Goal: Task Accomplishment & Management: Complete application form

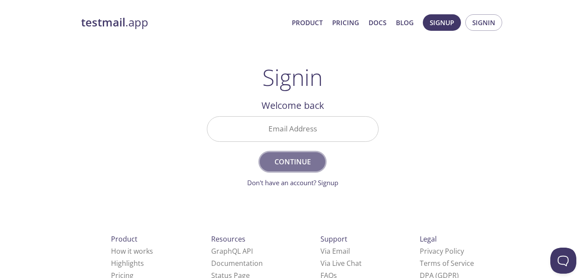
click at [302, 161] on span "Continue" at bounding box center [292, 162] width 46 height 12
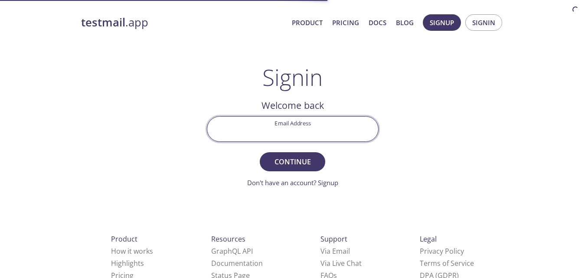
drag, startPoint x: 0, startPoint y: 0, endPoint x: 307, endPoint y: 135, distance: 335.1
click at [307, 135] on input "Email Address" at bounding box center [292, 129] width 171 height 25
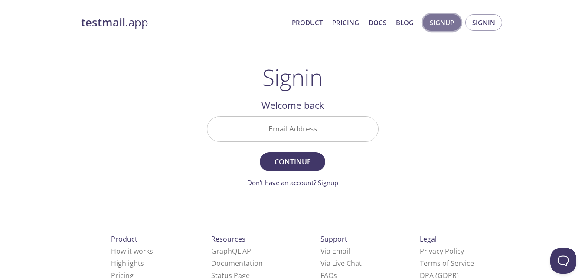
click at [433, 23] on span "Signup" at bounding box center [442, 22] width 24 height 11
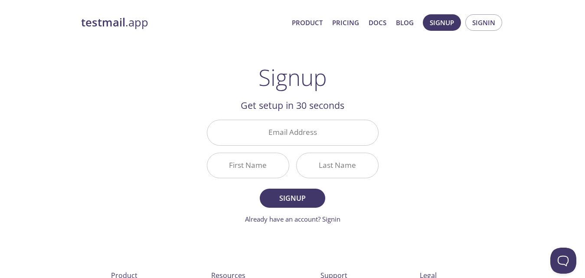
click at [564, 32] on div "testmail .app Product Pricing Docs Blog Signup Signin Signup Get setup in 30 se…" at bounding box center [292, 208] width 585 height 398
click at [577, 72] on div "testmail .app Product Pricing Docs Blog Signup Signin Signup Get setup in 30 se…" at bounding box center [292, 208] width 585 height 398
click at [477, 23] on span "Signin" at bounding box center [484, 22] width 23 height 11
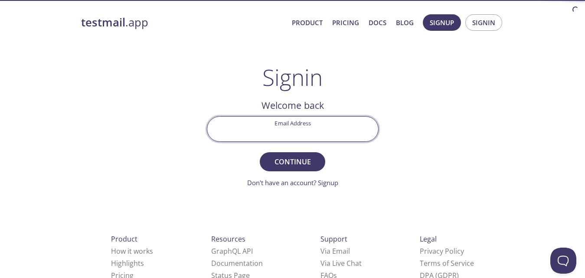
click at [307, 137] on input "Email Address" at bounding box center [292, 129] width 171 height 25
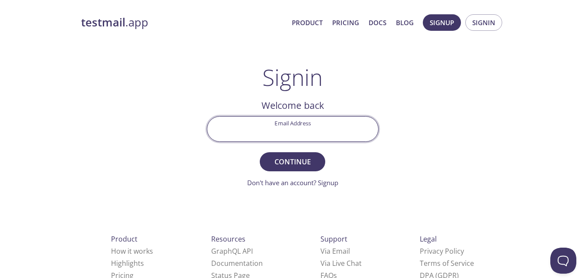
type input "tb9386432@gmail.com"
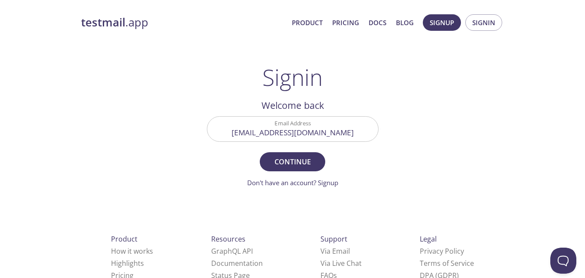
click at [285, 173] on form "Email Address tb9386432@gmail.com Continue Don't have an account? Signup" at bounding box center [293, 152] width 172 height 72
click at [288, 169] on button "Continue" at bounding box center [292, 161] width 65 height 19
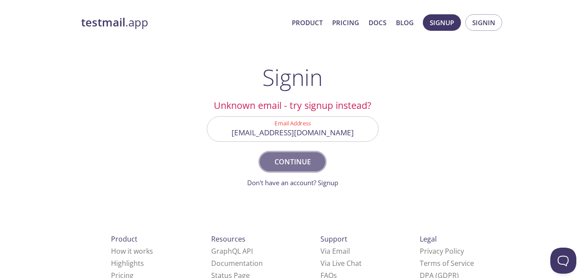
click at [288, 169] on button "Continue" at bounding box center [292, 161] width 65 height 19
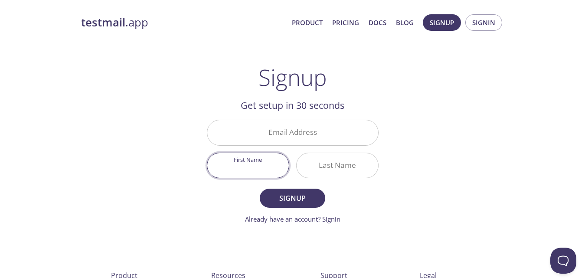
click at [247, 161] on input "First Name" at bounding box center [248, 165] width 82 height 25
type input "Osas"
click at [329, 166] on input "Last Name" at bounding box center [338, 165] width 82 height 25
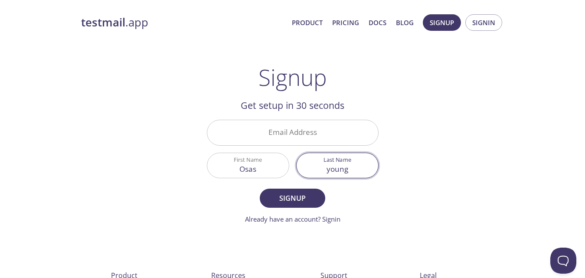
type input "young"
click at [260, 189] on button "Signup" at bounding box center [292, 198] width 65 height 19
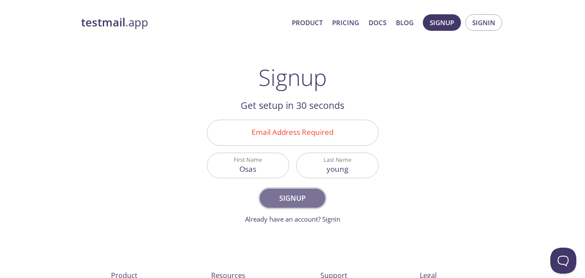
click at [295, 200] on span "Signup" at bounding box center [292, 198] width 46 height 12
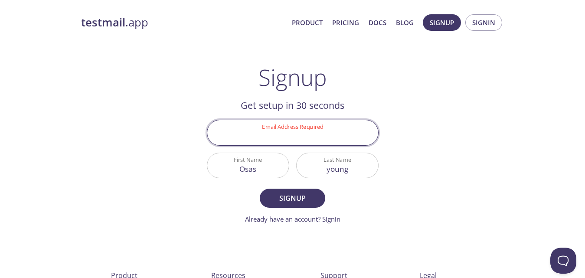
click at [303, 135] on input "Email Address Required" at bounding box center [292, 132] width 171 height 25
type input "tb9386432@gmail.com"
click at [285, 194] on span "Signup" at bounding box center [292, 198] width 46 height 12
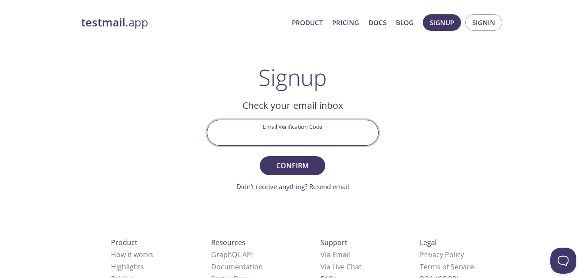
click at [289, 133] on input "Email Verification Code" at bounding box center [292, 132] width 171 height 25
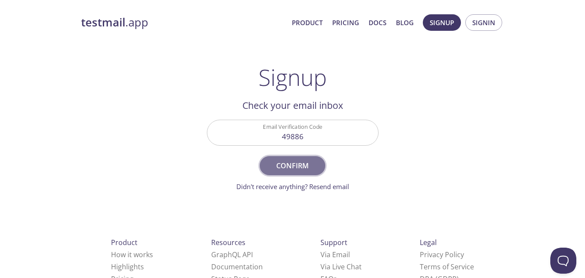
click at [289, 165] on span "Confirm" at bounding box center [292, 166] width 46 height 12
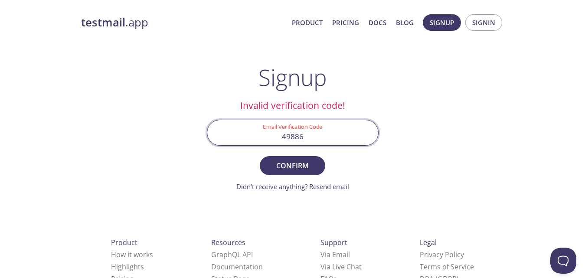
click at [312, 136] on input "49886" at bounding box center [292, 132] width 171 height 25
type input "4"
